Goal: Task Accomplishment & Management: Use online tool/utility

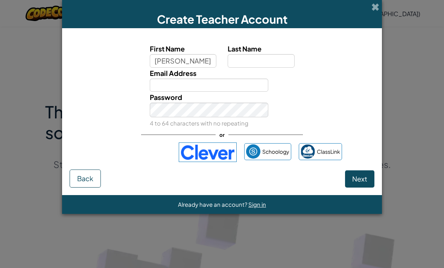
type input "[PERSON_NAME]"
click at [251, 67] on input "Last Name" at bounding box center [261, 61] width 67 height 14
type input "[PERSON_NAME]"
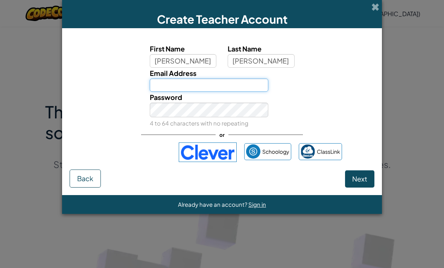
click at [237, 88] on input "Email Address" at bounding box center [209, 86] width 119 height 14
type input "t"
type input "[PERSON_NAME][EMAIL_ADDRESS][DOMAIN_NAME]"
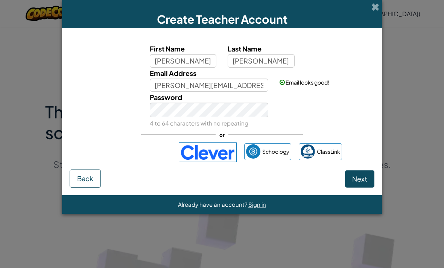
click at [364, 183] on span "Next" at bounding box center [359, 179] width 15 height 9
select select
select select "United States"
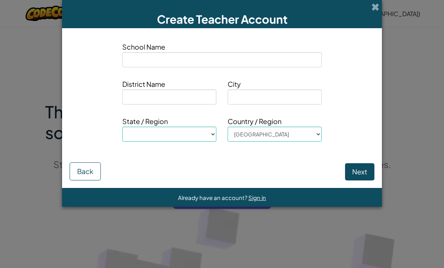
type input "M"
select select
type input "Mi"
select select
type input "Mid"
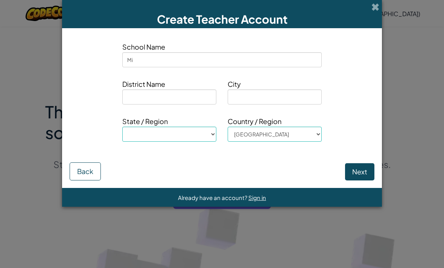
select select
type input "Midw"
select select
type input "Midwa"
select select
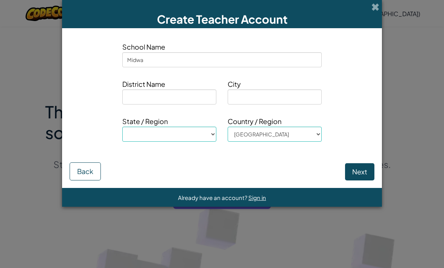
type input "Midway"
select select
type input "Midway"
select select
type input "Midway h"
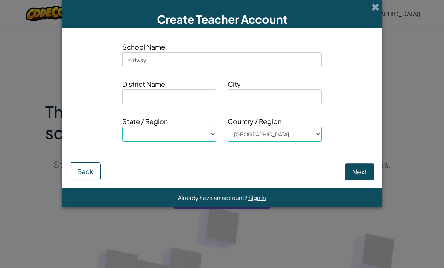
select select
type input "Midway hi"
select select
type input "Midway hig"
select select
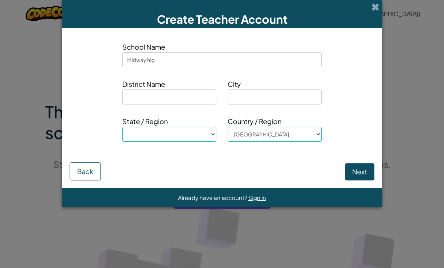
type input "Midway high"
select select
type input "Midway high"
select select
type input "Midway high s"
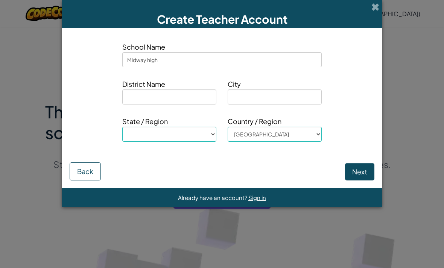
select select
type input "Midway high sc"
select select
type input "Midway high school"
select select
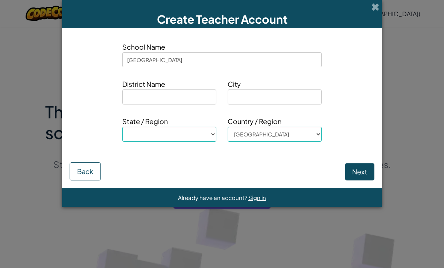
type input "Midway high school"
select select
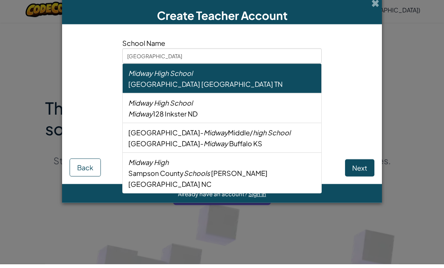
type input "Midway high school"
select select
type input "Midway high schoo"
select select
type input "Midway high scho"
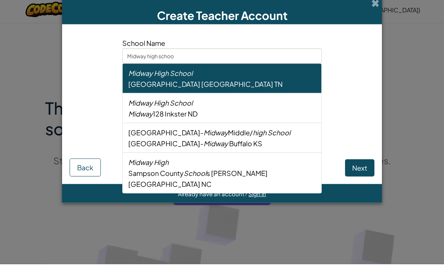
select select
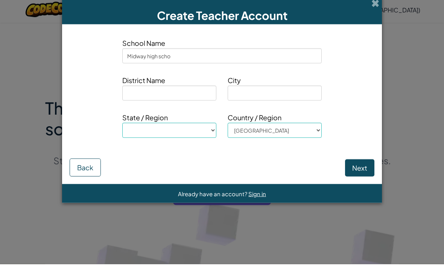
type input "Midway high sch"
select select
type input "Midway high sc"
select select
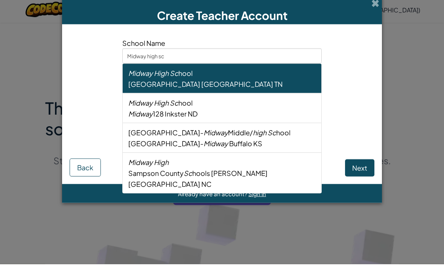
type input "Midway high s"
select select
type input "Midway high"
select select
type input "Midway high"
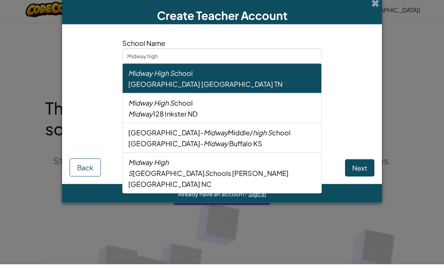
select select
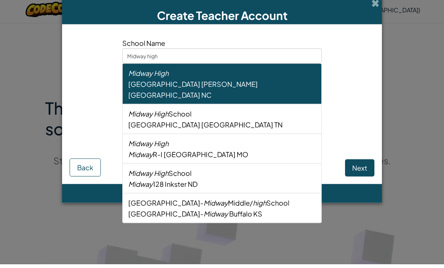
type input "Midway hig"
select select
type input "Midway hi"
select select
type input "Midway h"
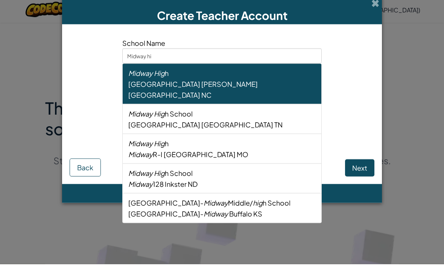
select select
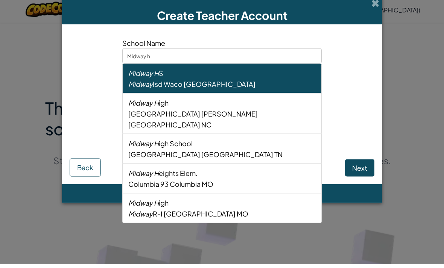
type input "Midway"
select select
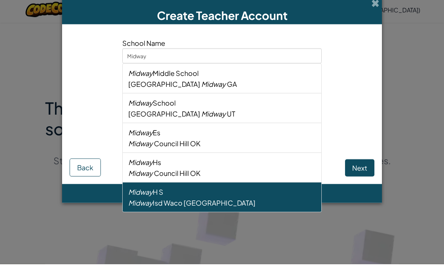
click at [255, 206] on div "Midway Isd Waco TX" at bounding box center [221, 206] width 187 height 11
type input "Midway H S"
type input "Midway Isd"
type input "Waco"
select select "TX"
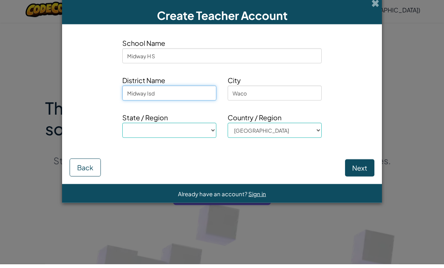
click at [194, 102] on input "Midway Isd" at bounding box center [169, 97] width 94 height 15
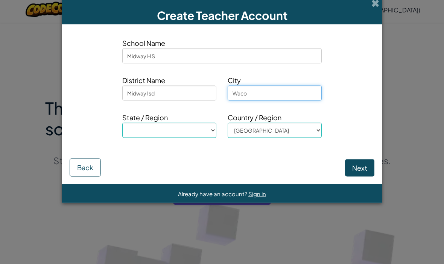
click at [296, 99] on input "Waco" at bounding box center [275, 97] width 94 height 15
click at [366, 169] on button "Next" at bounding box center [359, 171] width 29 height 17
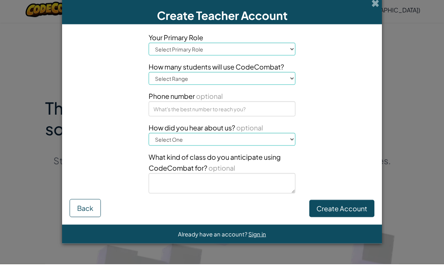
scroll to position [4, 0]
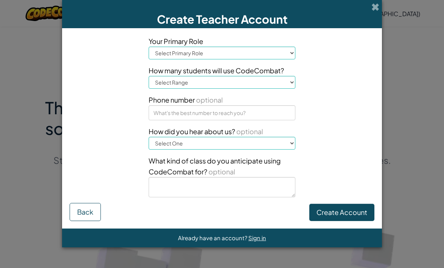
click at [282, 51] on select "Select Primary Role Principal Parent Technology coordinator Teacher Curriculum …" at bounding box center [222, 53] width 147 height 13
click at [376, 5] on span at bounding box center [375, 7] width 8 height 8
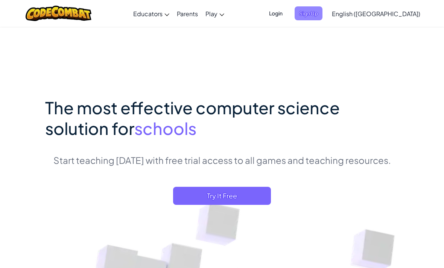
click at [322, 9] on span "Sign Up" at bounding box center [309, 13] width 28 height 14
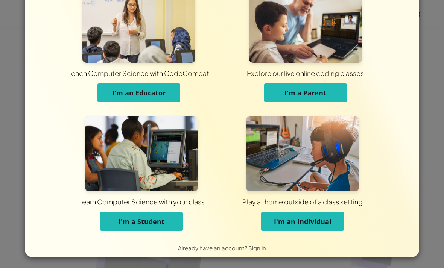
scroll to position [30, 0]
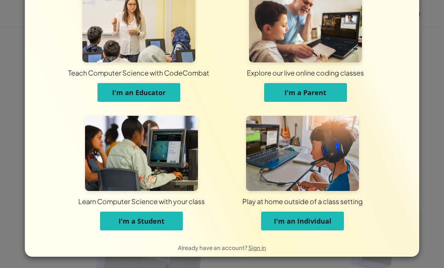
click at [335, 222] on button "I'm an Individual" at bounding box center [302, 221] width 83 height 19
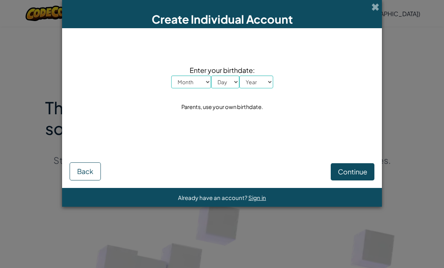
click at [200, 83] on select "Month January February March April May June July August September October Novem…" at bounding box center [191, 82] width 40 height 13
select select "12"
click at [228, 84] on select "Day 1 2 3 4 5 6 7 8 9 10 11 12 13 14 15 16 17 18 19 20 21 22 23 24 25 26 27 28 …" at bounding box center [225, 82] width 28 height 13
click at [230, 86] on select "Day 1 2 3 4 5 6 7 8 9 10 11 12 13 14 15 16 17 18 19 20 21 22 23 24 25 26 27 28 …" at bounding box center [225, 82] width 28 height 13
select select "18"
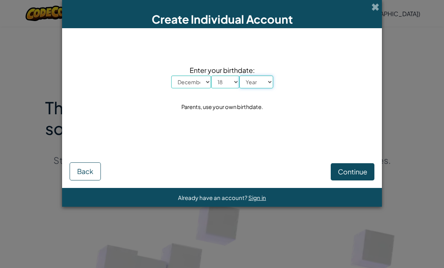
click at [264, 82] on select "Year 2025 2024 2023 2022 2021 2020 2019 2018 2017 2016 2015 2014 2013 2012 2011…" at bounding box center [256, 82] width 34 height 13
select select "2010"
click at [357, 173] on span "Continue" at bounding box center [352, 171] width 29 height 9
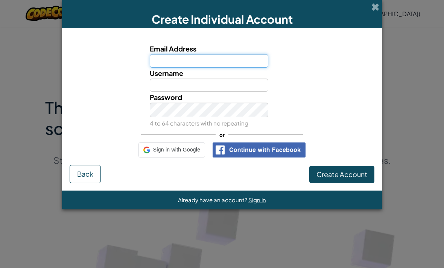
scroll to position [4, 0]
type input "amanda.mejia513@gmail.com"
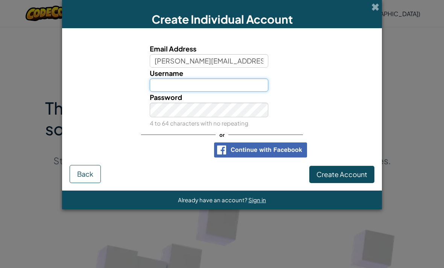
click at [244, 88] on input "Username" at bounding box center [209, 86] width 119 height 14
type input "t"
type input "122tris"
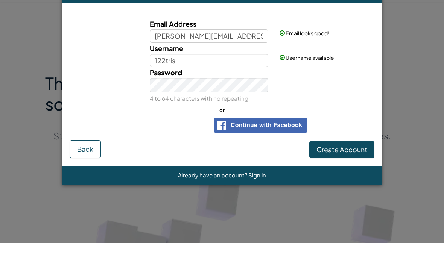
click at [351, 116] on div "Email Address amanda.mejia513@gmail.com Email looks good! Username 122tris User…" at bounding box center [222, 100] width 305 height 129
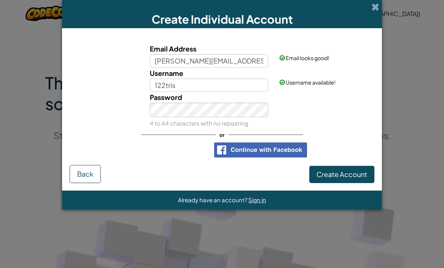
click at [351, 179] on span "Create Account" at bounding box center [341, 174] width 51 height 9
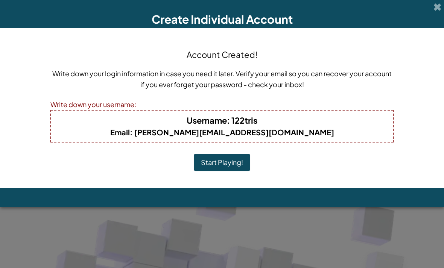
click at [235, 164] on button "Start Playing!" at bounding box center [222, 162] width 56 height 17
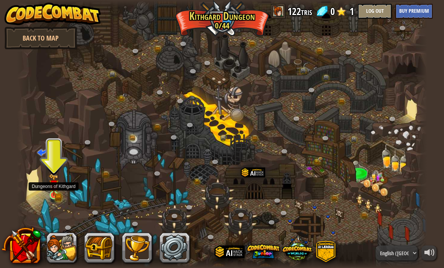
click at [59, 200] on link at bounding box center [54, 195] width 15 height 15
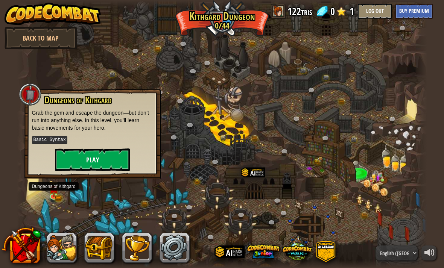
click at [103, 162] on button "Play" at bounding box center [92, 160] width 75 height 23
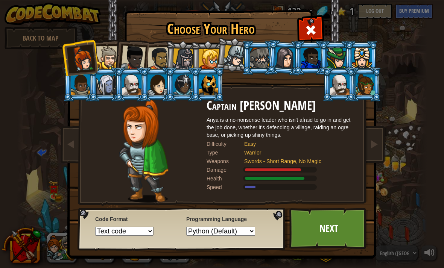
click at [132, 93] on div at bounding box center [132, 84] width 20 height 20
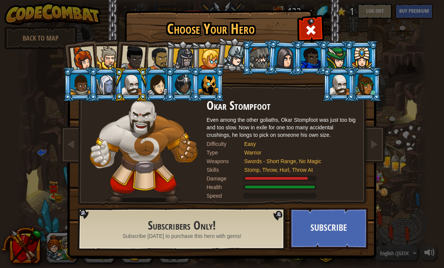
click at [349, 95] on div at bounding box center [340, 84] width 20 height 20
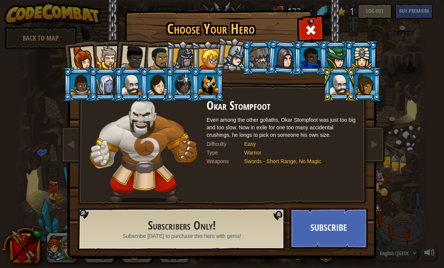
click at [137, 88] on div at bounding box center [132, 84] width 20 height 20
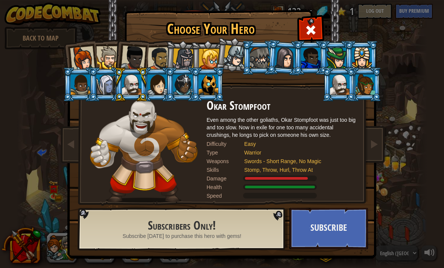
click at [234, 52] on div at bounding box center [234, 56] width 22 height 22
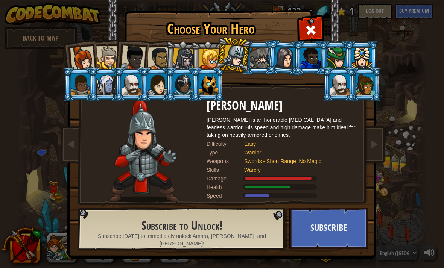
click at [131, 88] on div at bounding box center [132, 84] width 20 height 20
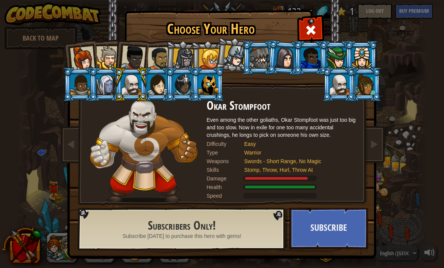
click at [241, 49] on div at bounding box center [234, 56] width 22 height 22
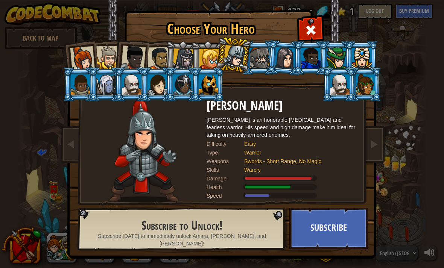
click at [108, 54] on div at bounding box center [107, 57] width 23 height 23
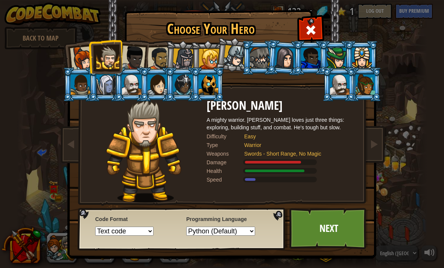
click at [110, 83] on div at bounding box center [106, 84] width 20 height 20
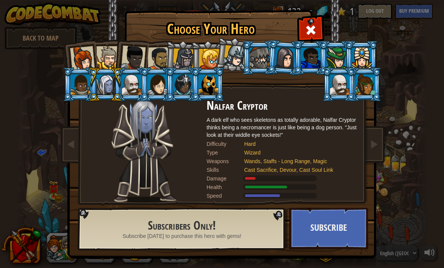
click at [369, 88] on div at bounding box center [365, 84] width 20 height 20
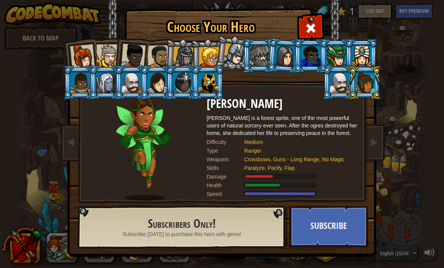
scroll to position [2, 0]
click at [363, 56] on div at bounding box center [362, 56] width 20 height 20
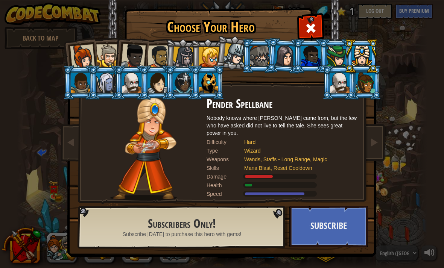
click at [333, 54] on div at bounding box center [337, 56] width 20 height 20
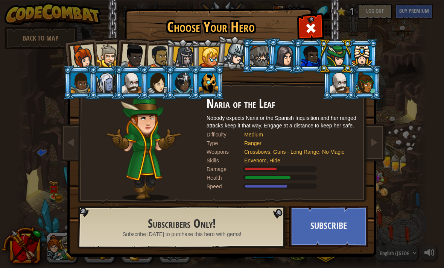
click at [292, 53] on div at bounding box center [285, 55] width 21 height 21
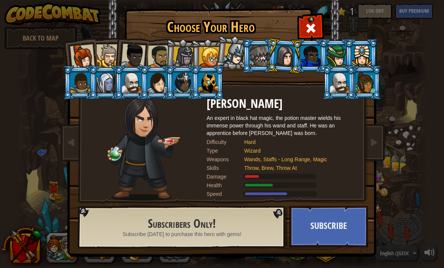
click at [237, 55] on div at bounding box center [234, 54] width 22 height 22
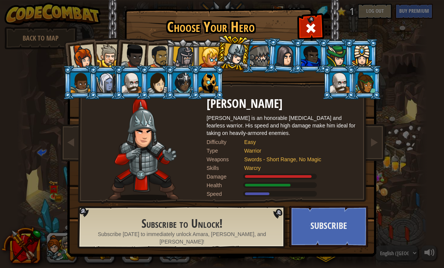
click at [260, 48] on div at bounding box center [260, 56] width 20 height 20
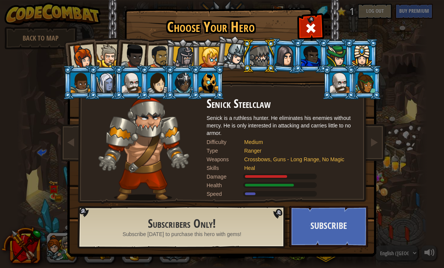
click at [234, 52] on div at bounding box center [234, 54] width 22 height 22
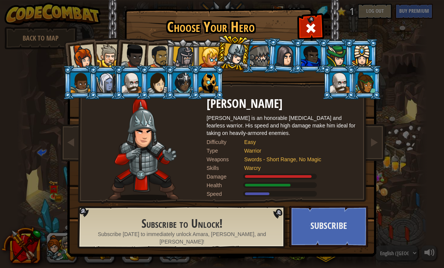
click at [216, 56] on div at bounding box center [209, 57] width 20 height 20
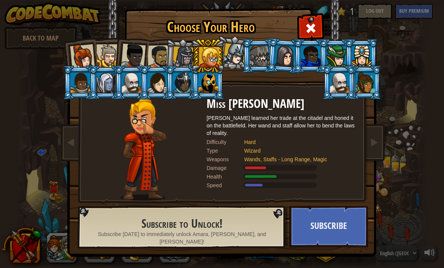
click at [181, 58] on div at bounding box center [183, 57] width 21 height 21
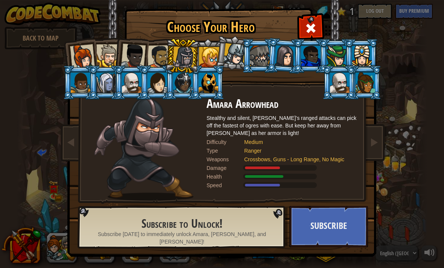
click at [80, 48] on div at bounding box center [82, 56] width 25 height 25
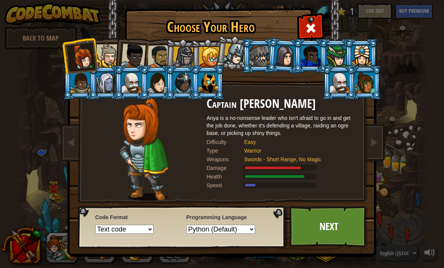
click at [241, 232] on select "Python (Default) JavaScript Lua C++ Java (Experimental)" at bounding box center [220, 229] width 69 height 9
click at [141, 233] on select "Text code Blocks and code Blocks Blocks (Icons)" at bounding box center [124, 229] width 58 height 9
click at [112, 50] on div at bounding box center [107, 55] width 23 height 23
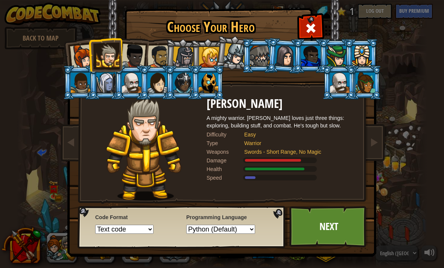
click at [133, 53] on div at bounding box center [133, 56] width 25 height 25
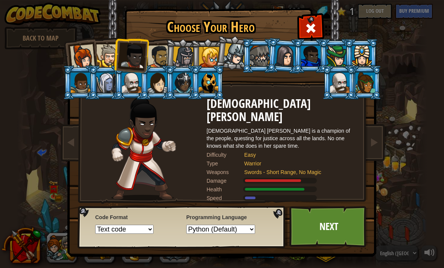
click at [156, 53] on div at bounding box center [158, 56] width 23 height 23
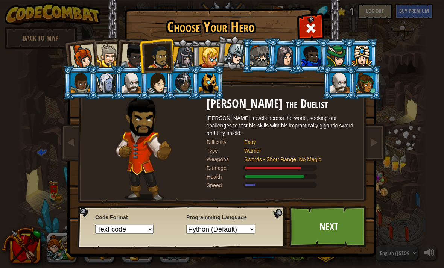
click at [124, 59] on div at bounding box center [133, 56] width 25 height 25
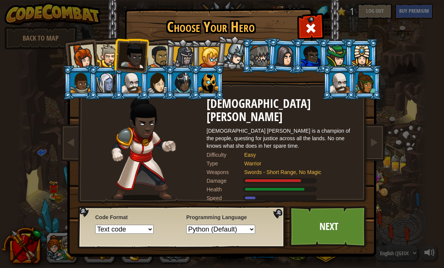
click at [93, 57] on div at bounding box center [82, 56] width 25 height 25
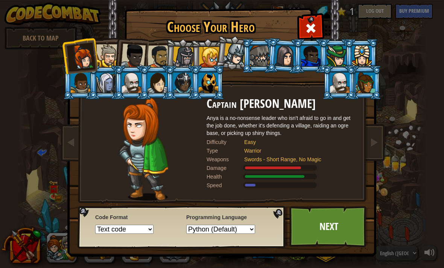
click at [103, 54] on div at bounding box center [107, 55] width 23 height 23
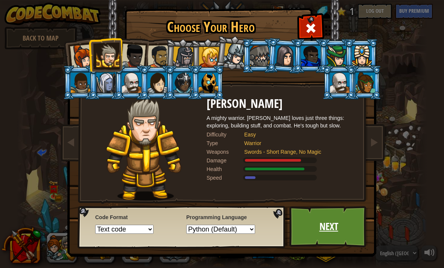
click at [337, 228] on link "Next" at bounding box center [328, 226] width 79 height 41
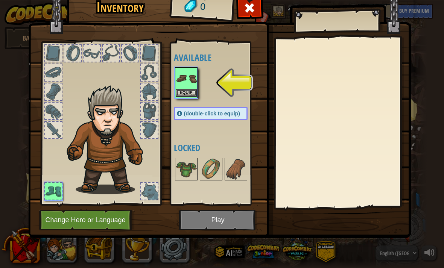
click at [193, 93] on button "Equip" at bounding box center [186, 93] width 21 height 8
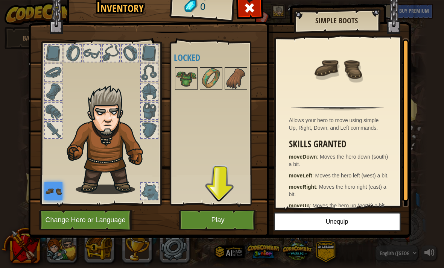
click at [238, 220] on button "Play" at bounding box center [218, 220] width 79 height 21
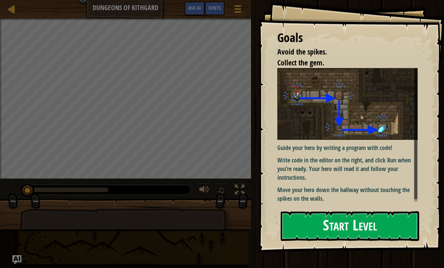
click at [363, 227] on button "Start Level" at bounding box center [350, 226] width 138 height 30
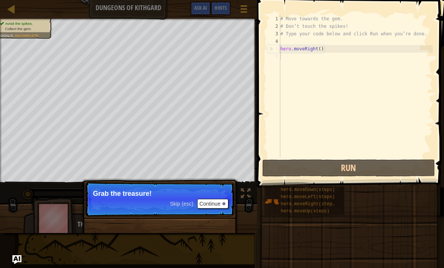
click at [214, 202] on button "Continue" at bounding box center [212, 204] width 31 height 10
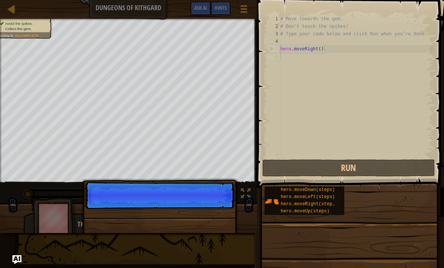
scroll to position [4, 0]
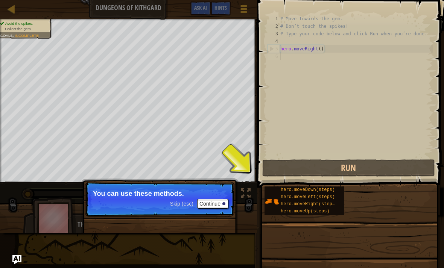
click at [191, 206] on span "Skip (esc)" at bounding box center [181, 204] width 23 height 6
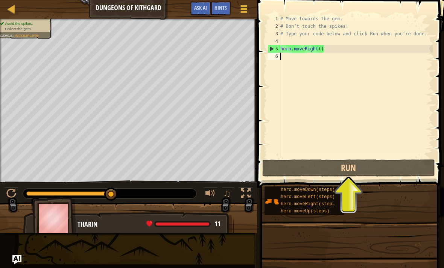
type textarea "he"
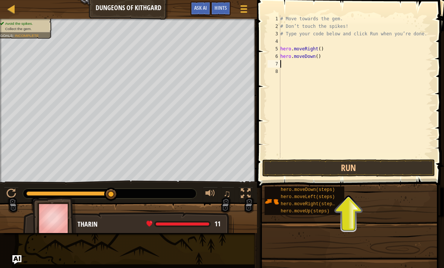
type textarea "h"
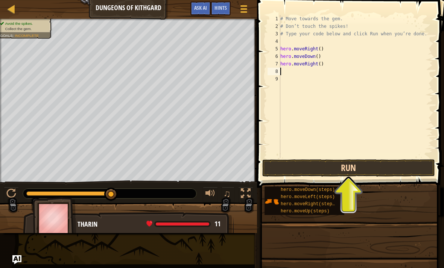
click at [383, 165] on button "Run" at bounding box center [348, 168] width 173 height 17
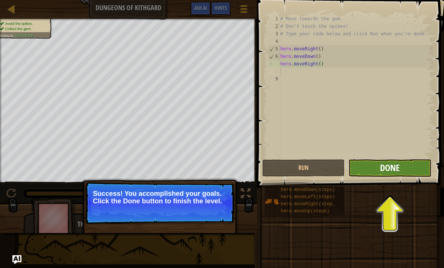
click at [381, 172] on span "Done" at bounding box center [390, 168] width 20 height 12
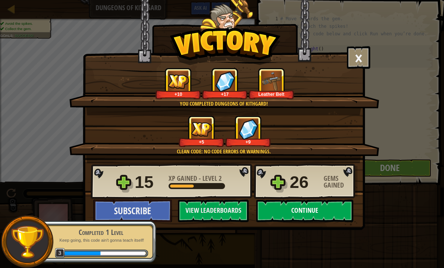
click at [312, 207] on button "Continue" at bounding box center [304, 211] width 97 height 23
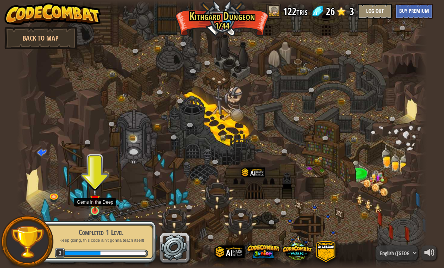
click at [92, 208] on img at bounding box center [95, 199] width 10 height 23
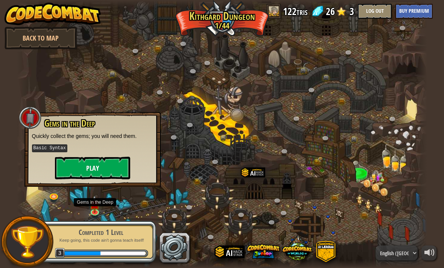
click at [118, 169] on button "Play" at bounding box center [92, 168] width 75 height 23
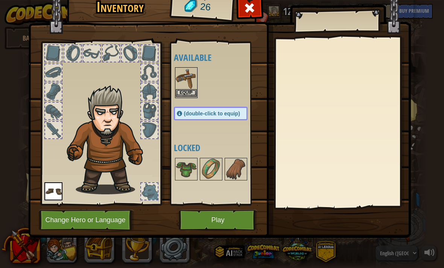
click at [196, 91] on button "Equip" at bounding box center [186, 93] width 21 height 8
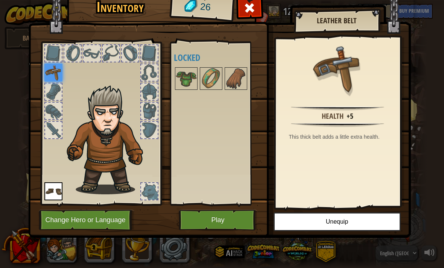
click at [214, 227] on button "Play" at bounding box center [218, 220] width 79 height 21
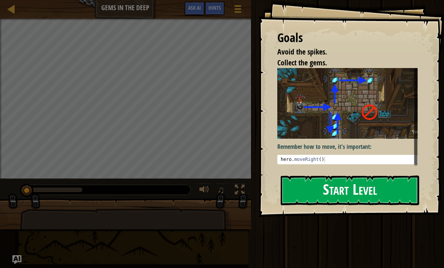
click at [324, 189] on button "Start Level" at bounding box center [350, 191] width 138 height 30
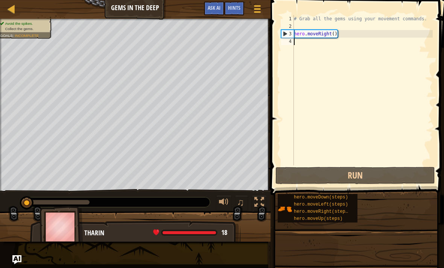
click at [316, 55] on div "# Grab all the gems using your movement commands. hero . moveRight ( )" at bounding box center [362, 98] width 140 height 166
click at [316, 56] on div "# Grab all the gems using your movement commands. hero . moveRight ( )" at bounding box center [362, 98] width 140 height 166
click at [327, 54] on div "# Grab all the gems using your movement commands. hero . moveRight ( )" at bounding box center [362, 98] width 140 height 166
click at [357, 47] on div "# Grab all the gems using your movement commands. hero . moveRight ( )" at bounding box center [362, 98] width 140 height 166
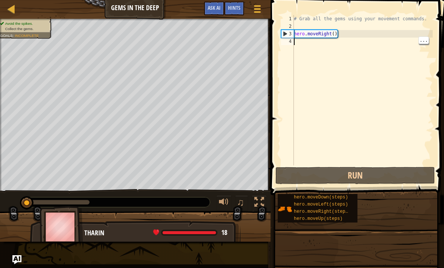
click at [351, 51] on div "# Grab all the gems using your movement commands. hero . moveRight ( )" at bounding box center [362, 98] width 140 height 166
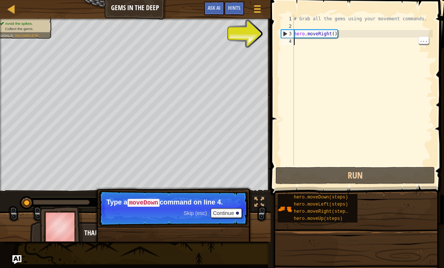
click at [348, 42] on div "# Grab all the gems using your movement commands. hero . moveRight ( )" at bounding box center [362, 98] width 140 height 166
click at [351, 55] on div "# Grab all the gems using your movement commands. hero . moveRight ( )" at bounding box center [362, 98] width 140 height 166
click at [199, 214] on span "Skip (esc)" at bounding box center [195, 213] width 23 height 6
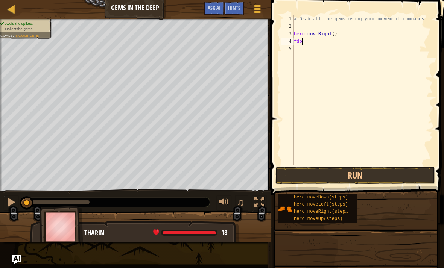
scroll to position [4, 0]
type textarea "f"
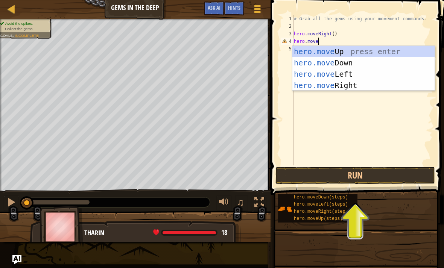
scroll to position [4, 2]
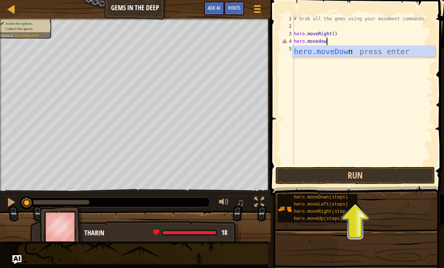
type textarea "hero.movedown"
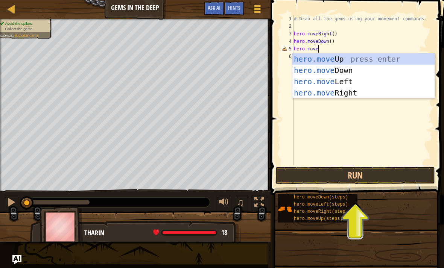
type textarea "hero.moveup"
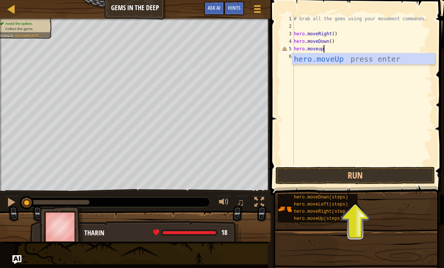
scroll to position [4, 0]
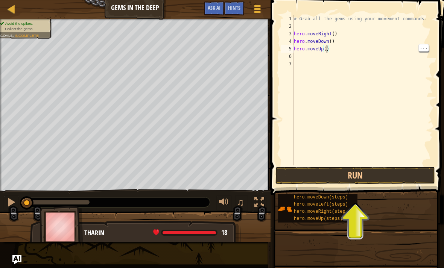
type textarea "hero.moveUp(2)"
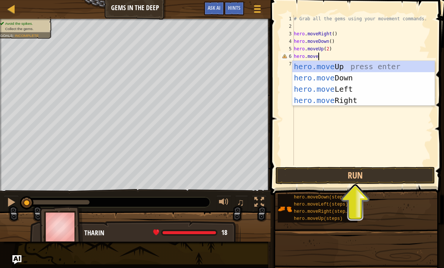
scroll to position [4, 2]
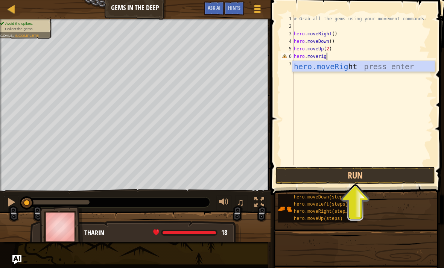
type textarea "hero.moveright"
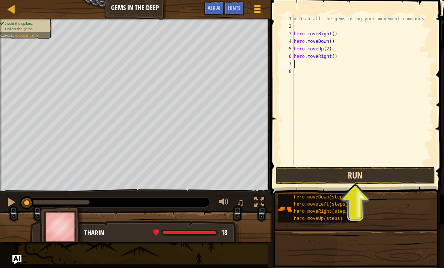
click at [398, 177] on button "Run" at bounding box center [355, 175] width 160 height 17
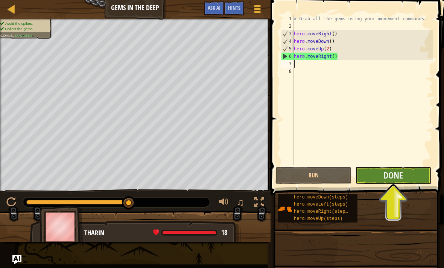
click at [410, 177] on button "Done" at bounding box center [393, 175] width 76 height 17
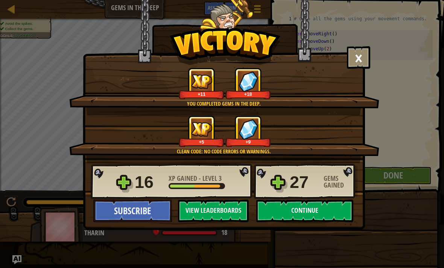
click at [328, 204] on button "Continue" at bounding box center [304, 211] width 97 height 23
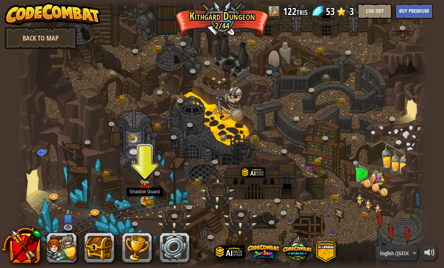
click at [149, 202] on img at bounding box center [145, 190] width 10 height 22
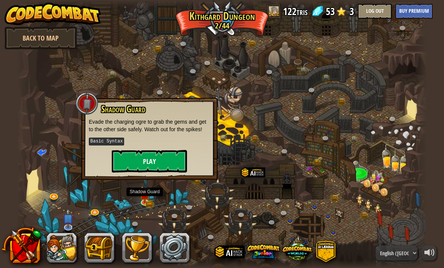
click at [170, 164] on button "Play" at bounding box center [149, 161] width 75 height 23
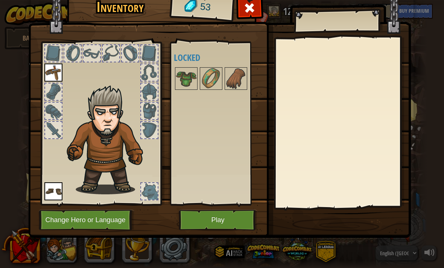
click at [226, 217] on button "Play" at bounding box center [218, 220] width 79 height 21
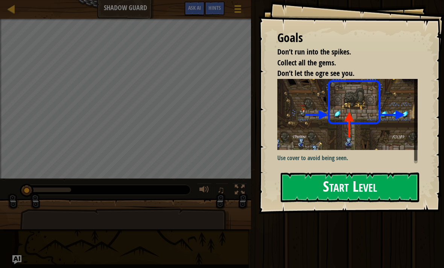
click at [372, 185] on button "Start Level" at bounding box center [350, 188] width 138 height 30
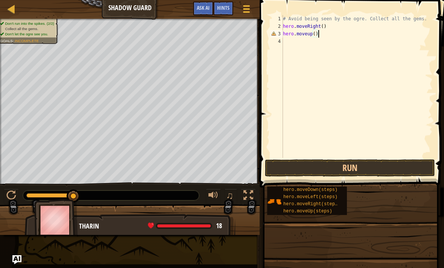
scroll to position [4, 3]
type textarea "hero.moveup()\"
type textarea "hero.moveup()"
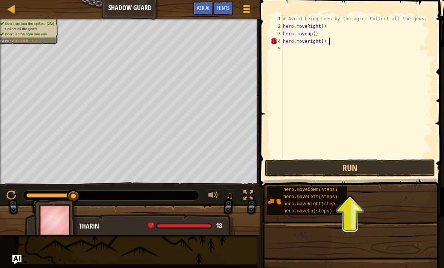
type textarea "hero.moveright()"
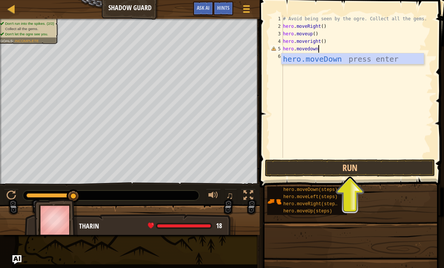
scroll to position [4, 3]
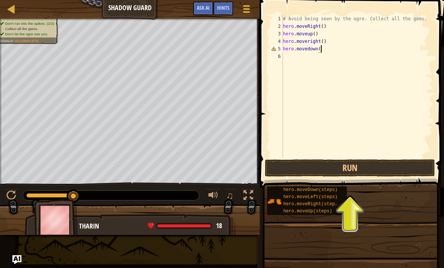
type textarea "hero.movedown()"
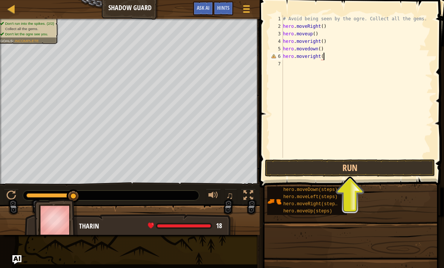
scroll to position [4, 3]
click at [398, 169] on button "Run" at bounding box center [350, 168] width 170 height 17
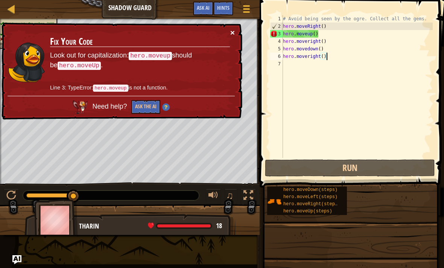
click at [231, 31] on button "×" at bounding box center [232, 33] width 5 height 8
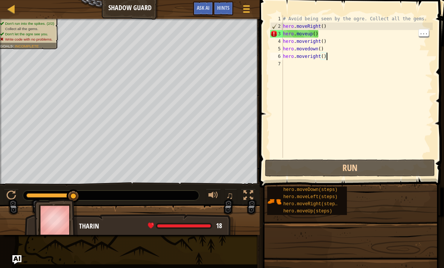
scroll to position [4, 3]
click at [342, 30] on div "# Avoid being seen by the ogre. Collect all the gems. hero . moveRight ( ) hero…" at bounding box center [356, 94] width 151 height 158
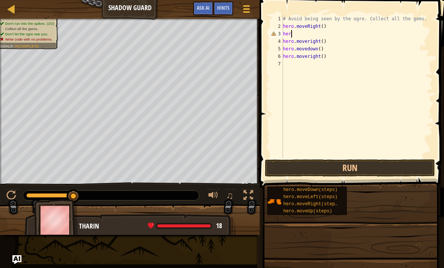
scroll to position [4, 0]
type textarea "h"
click at [398, 163] on button "Run" at bounding box center [350, 168] width 170 height 17
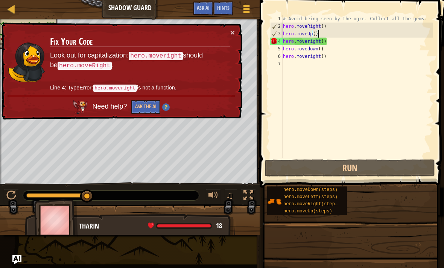
click at [226, 31] on td "Fix Your Code Look out for capitalization: hero.moveright should be hero.moveRi…" at bounding box center [140, 62] width 181 height 67
click at [232, 35] on button "×" at bounding box center [232, 33] width 5 height 8
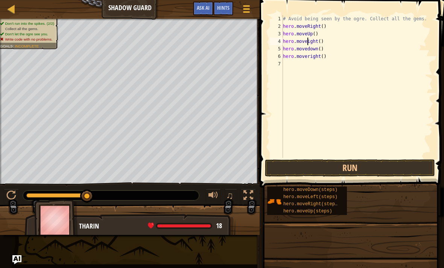
scroll to position [4, 2]
click at [307, 48] on div "# Avoid being seen by the ogre. Collect all the gems. hero . moveRight ( ) hero…" at bounding box center [356, 94] width 151 height 158
type textarea "hero.moveDown()"
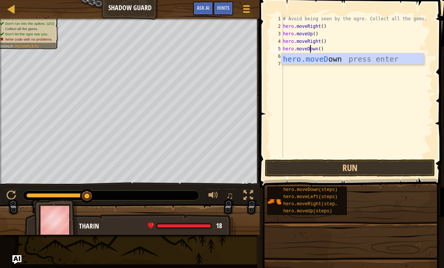
scroll to position [4, 0]
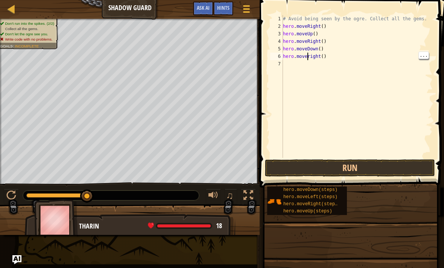
click at [308, 56] on div "# Avoid being seen by the ogre. Collect all the gems. hero . moveRight ( ) hero…" at bounding box center [356, 94] width 151 height 158
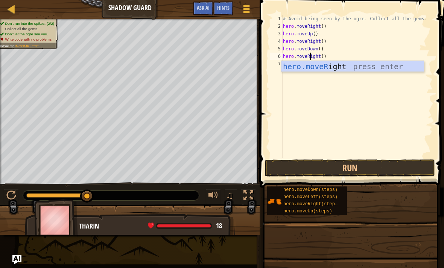
scroll to position [4, 2]
type textarea "hero.moveRight()"
click at [390, 163] on button "Run" at bounding box center [350, 168] width 170 height 17
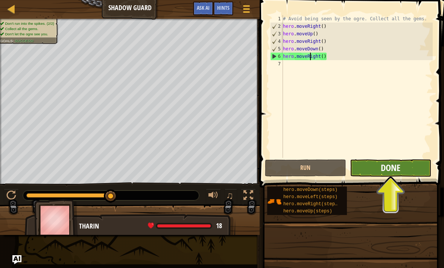
click at [392, 167] on span "Done" at bounding box center [391, 168] width 20 height 12
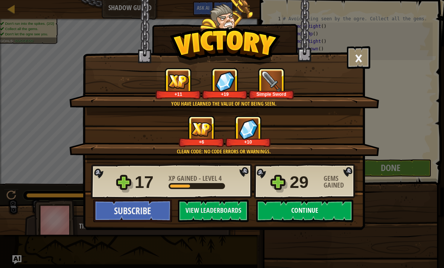
click at [332, 207] on button "Continue" at bounding box center [304, 211] width 97 height 23
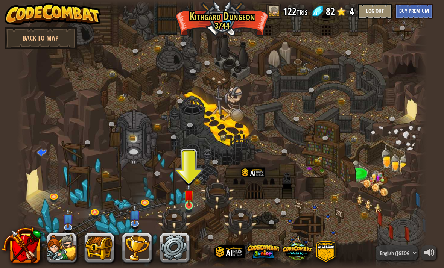
click at [189, 205] on img at bounding box center [189, 194] width 10 height 23
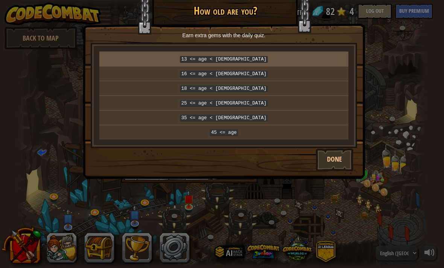
click at [230, 61] on code "13 <= age < [DEMOGRAPHIC_DATA]" at bounding box center [224, 59] width 88 height 7
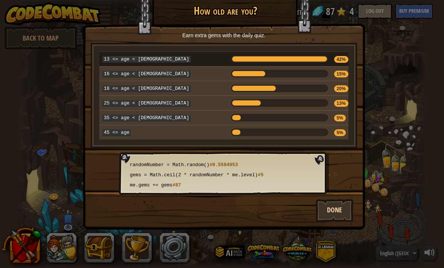
click at [338, 210] on button "Done" at bounding box center [335, 210] width 38 height 23
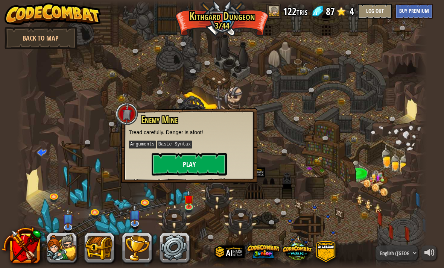
click at [218, 166] on button "Play" at bounding box center [189, 164] width 75 height 23
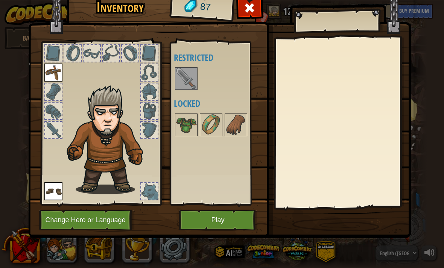
click at [193, 88] on img at bounding box center [186, 78] width 21 height 21
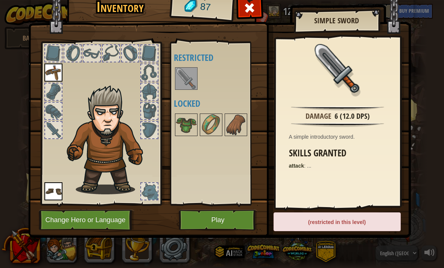
click at [191, 82] on img at bounding box center [186, 78] width 21 height 21
click at [240, 218] on button "Play" at bounding box center [218, 220] width 79 height 21
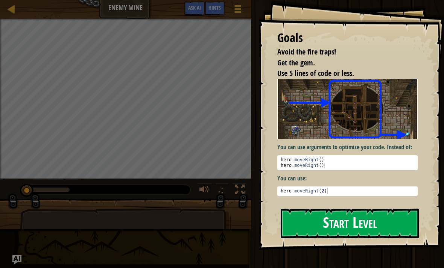
click at [368, 219] on button "Start Level" at bounding box center [350, 224] width 138 height 30
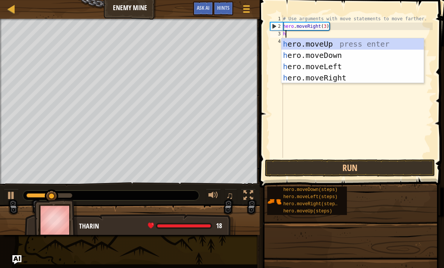
scroll to position [4, 0]
type textarea "he"
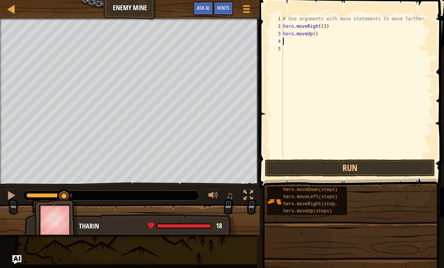
type textarea "h"
type textarea "hero.moveDown(3)"
type textarea "hero.moveRight(2)"
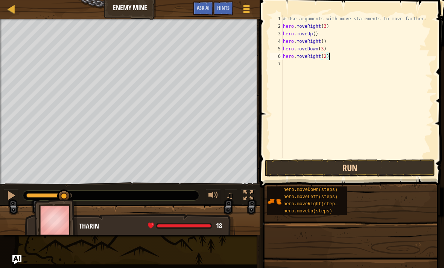
click at [389, 161] on button "Run" at bounding box center [350, 168] width 170 height 17
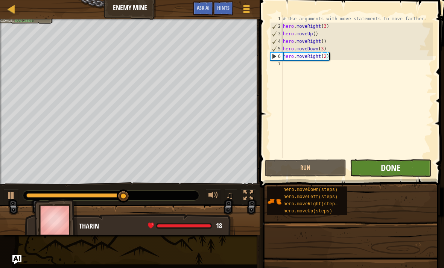
click at [396, 170] on span "Done" at bounding box center [391, 168] width 20 height 12
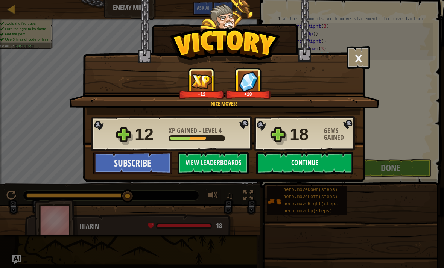
click at [339, 158] on button "Continue" at bounding box center [304, 163] width 97 height 23
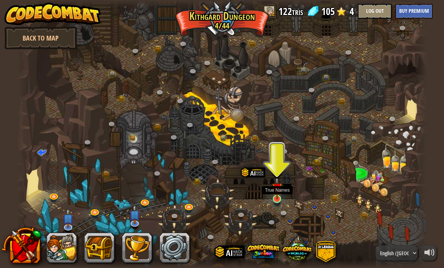
click at [278, 195] on img at bounding box center [277, 187] width 10 height 23
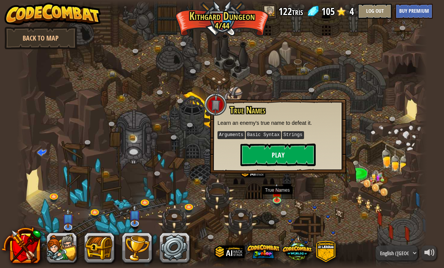
click at [304, 150] on button "Play" at bounding box center [277, 155] width 75 height 23
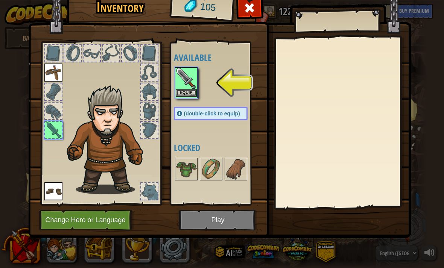
click at [193, 89] on button "Equip" at bounding box center [186, 93] width 21 height 8
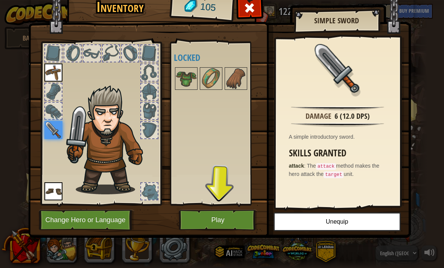
click at [242, 221] on button "Play" at bounding box center [218, 220] width 79 height 21
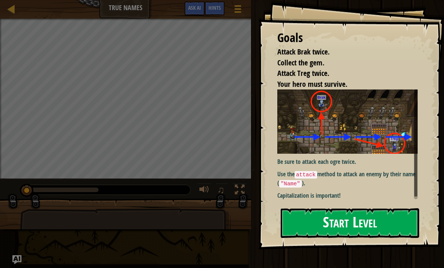
click at [376, 222] on button "Start Level" at bounding box center [350, 223] width 138 height 30
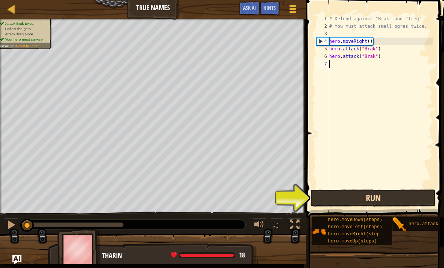
click at [391, 198] on button "Run" at bounding box center [372, 198] width 125 height 17
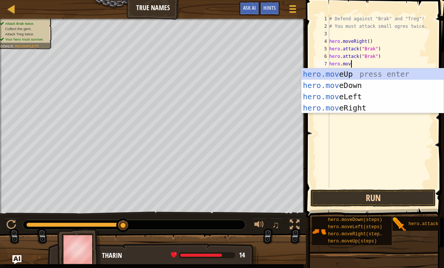
scroll to position [4, 2]
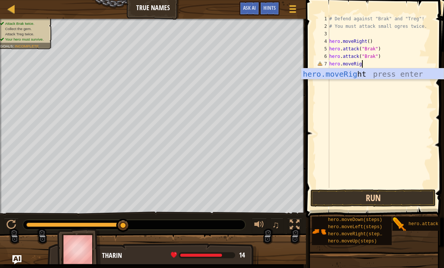
type textarea "hero.moveRight"
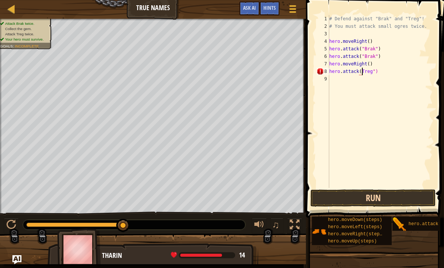
scroll to position [4, 3]
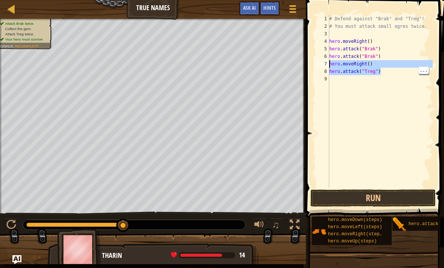
type textarea "hero.attack("Treg")"
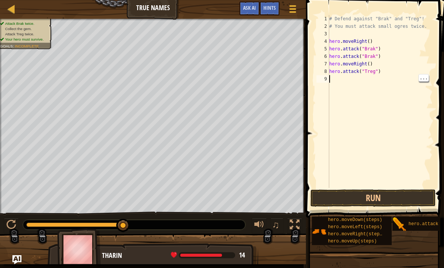
click at [360, 81] on div "# Defend against "Brak" and "Treg"! # You must attack small ogres twice. hero .…" at bounding box center [380, 109] width 105 height 188
paste textarea "hero.attack("Treg")"
type textarea "hero.attack("Treg")"
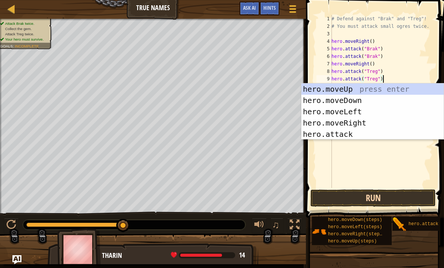
click at [400, 199] on button "Run" at bounding box center [372, 198] width 125 height 17
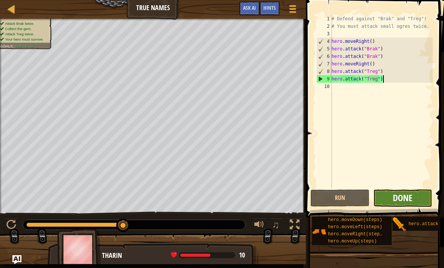
click at [402, 195] on span "Done" at bounding box center [403, 198] width 20 height 12
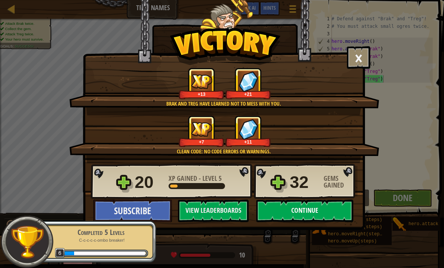
click at [330, 208] on button "Continue" at bounding box center [304, 211] width 97 height 23
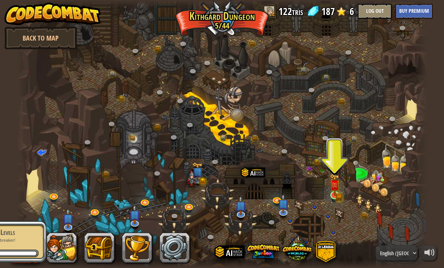
click at [333, 188] on img at bounding box center [334, 185] width 6 height 6
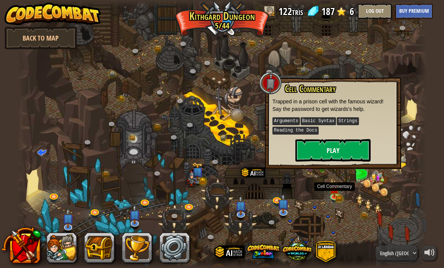
click at [352, 150] on button "Play" at bounding box center [332, 150] width 75 height 23
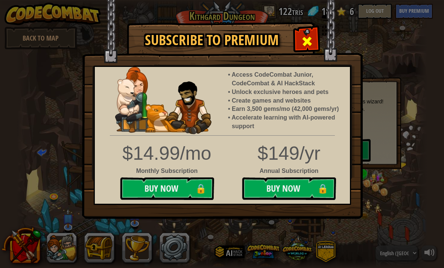
click at [311, 38] on span at bounding box center [307, 41] width 12 height 12
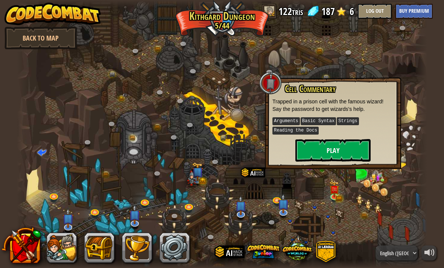
click at [350, 147] on button "Play" at bounding box center [332, 150] width 75 height 23
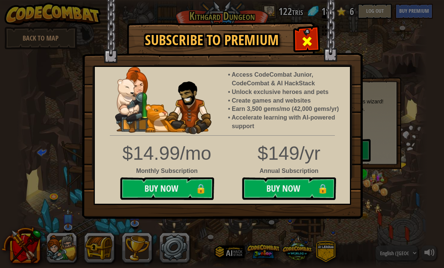
click at [310, 40] on span at bounding box center [307, 41] width 12 height 12
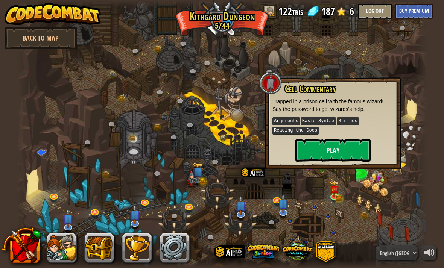
click at [430, 79] on div "powered by Back to Map Twisted Canyon (Locked) Challenge: collect the most gold…" at bounding box center [222, 134] width 444 height 268
click at [421, 75] on div at bounding box center [421, 134] width 12 height 268
click at [415, 77] on div at bounding box center [421, 134] width 12 height 268
click at [354, 238] on div at bounding box center [222, 134] width 410 height 268
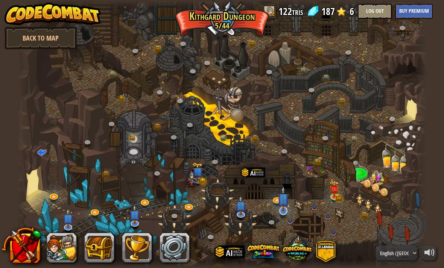
click at [285, 207] on img at bounding box center [283, 199] width 11 height 26
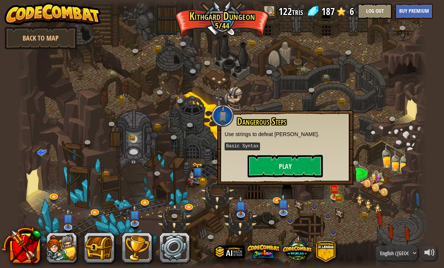
click at [352, 232] on div at bounding box center [222, 134] width 410 height 268
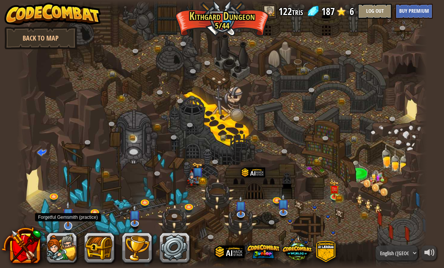
click at [70, 223] on img at bounding box center [67, 214] width 11 height 26
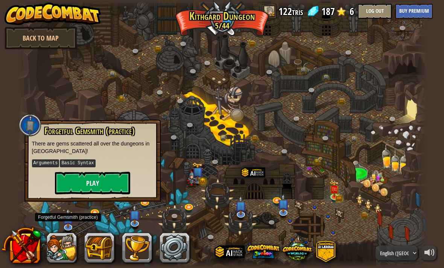
click at [122, 182] on button "Play" at bounding box center [92, 183] width 75 height 23
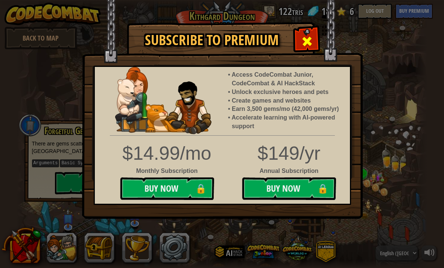
click at [307, 42] on span at bounding box center [307, 41] width 12 height 12
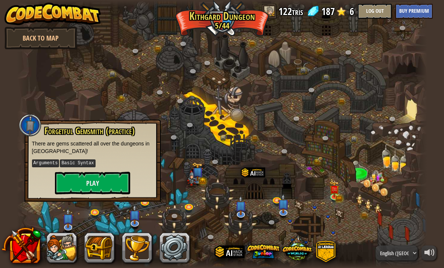
click at [368, 44] on div at bounding box center [222, 134] width 410 height 268
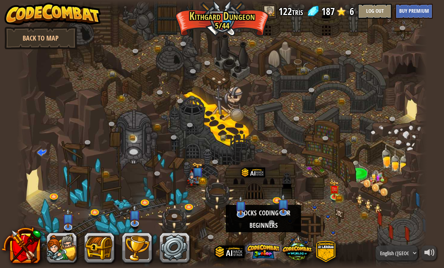
click at [267, 248] on span at bounding box center [263, 251] width 33 height 33
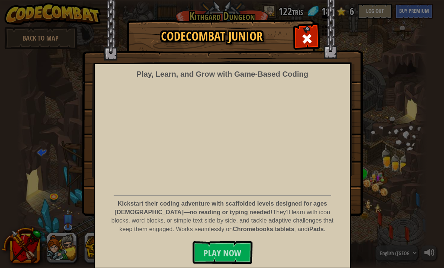
scroll to position [2, 0]
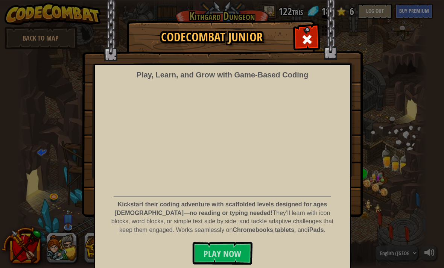
click at [311, 27] on img at bounding box center [222, 107] width 281 height 219
click at [302, 42] on span at bounding box center [307, 39] width 12 height 12
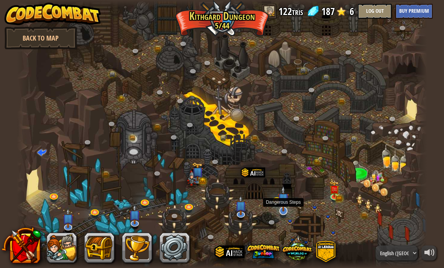
click at [282, 207] on img at bounding box center [283, 199] width 11 height 26
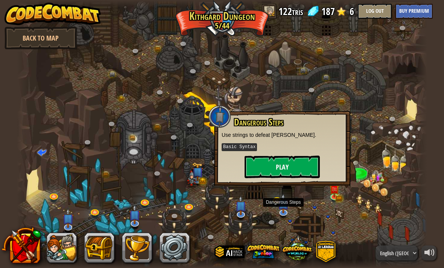
click at [294, 160] on button "Play" at bounding box center [282, 167] width 75 height 23
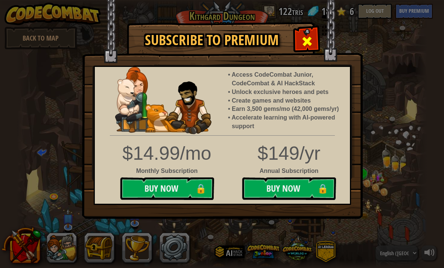
click at [311, 42] on span at bounding box center [307, 41] width 12 height 12
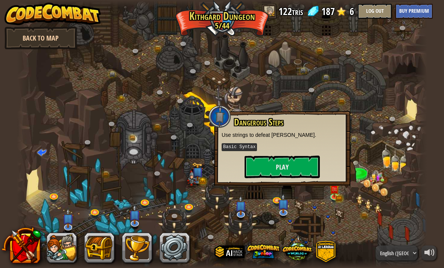
click at [65, 34] on link "Back to Map" at bounding box center [41, 38] width 73 height 23
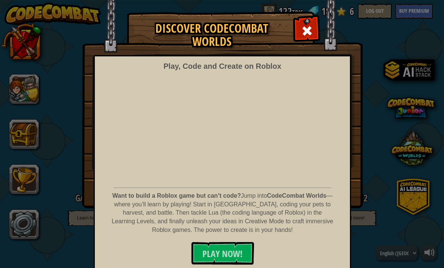
scroll to position [10, 0]
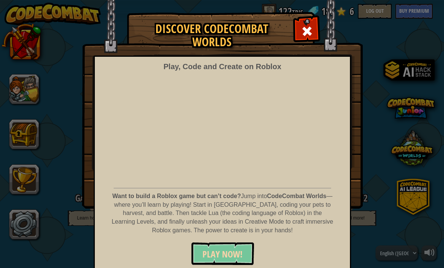
click at [246, 255] on button "PLAY NOW!" at bounding box center [222, 254] width 63 height 23
